Goal: Contribute content

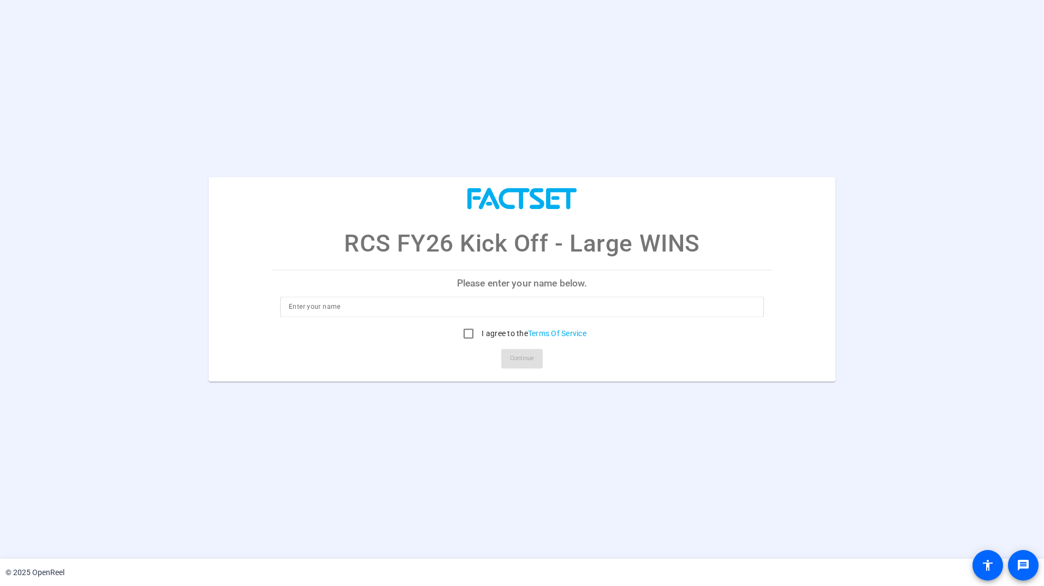
click at [479, 303] on input at bounding box center [522, 307] width 466 height 13
type input "[PERSON_NAME]"
click at [463, 336] on input "I agree to the Terms Of Service" at bounding box center [469, 334] width 22 height 22
checkbox input "true"
click at [518, 357] on span "Continue" at bounding box center [522, 359] width 24 height 16
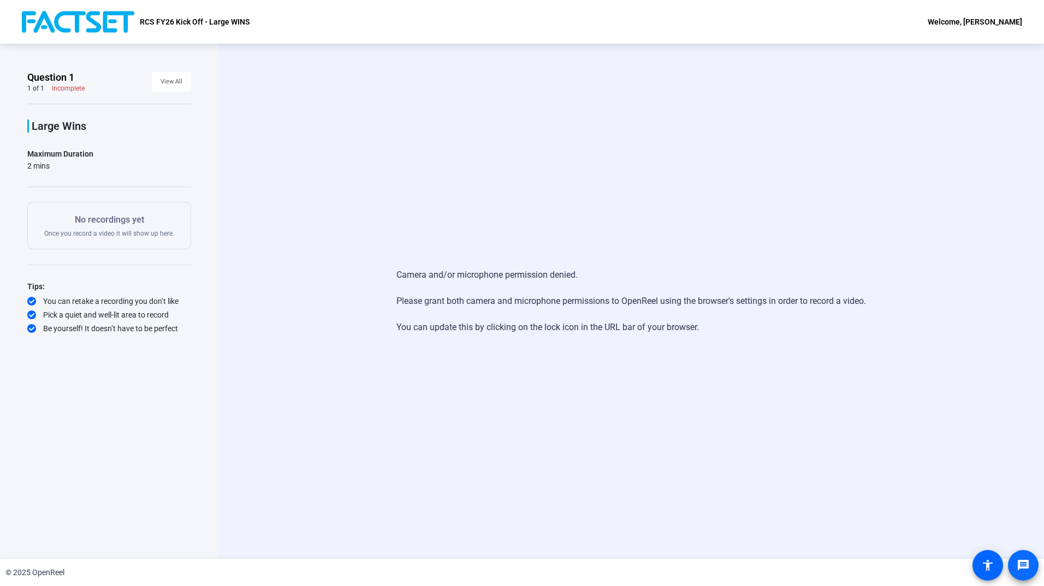
click at [1022, 553] on span at bounding box center [1023, 566] width 26 height 26
click at [1041, 571] on div "© 2025 OpenReel" at bounding box center [522, 572] width 1044 height 27
drag, startPoint x: 686, startPoint y: 325, endPoint x: 392, endPoint y: 256, distance: 302.8
click at [392, 256] on div "Camera and/or microphone permission denied. Please grant both camera and microp…" at bounding box center [631, 301] width 826 height 515
copy div "Camera and/or microphone permission denied. Please grant both camera and microp…"
